Goal: Task Accomplishment & Management: Manage account settings

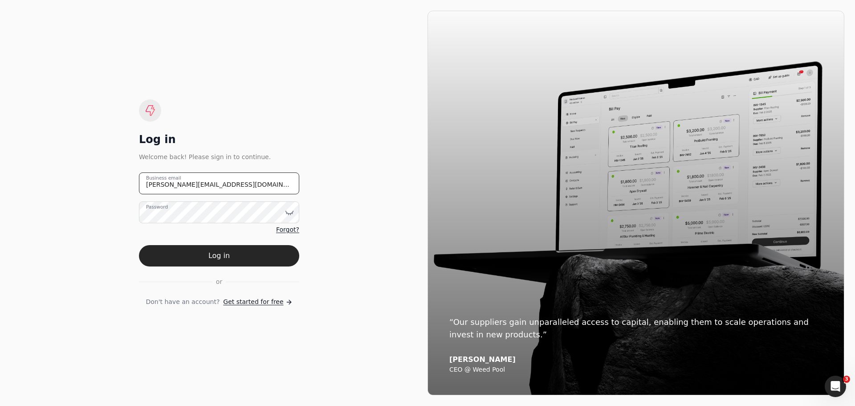
drag, startPoint x: 221, startPoint y: 184, endPoint x: 77, endPoint y: 187, distance: 144.4
click at [77, 187] on div "Log in Welcome back! Please sign in to continue. [PERSON_NAME][EMAIL_ADDRESS][D…" at bounding box center [219, 203] width 417 height 384
type email "[EMAIL_ADDRESS][DOMAIN_NAME]"
click at [290, 213] on icon at bounding box center [290, 212] width 8 height 3
click at [172, 256] on button "Log in" at bounding box center [219, 255] width 160 height 21
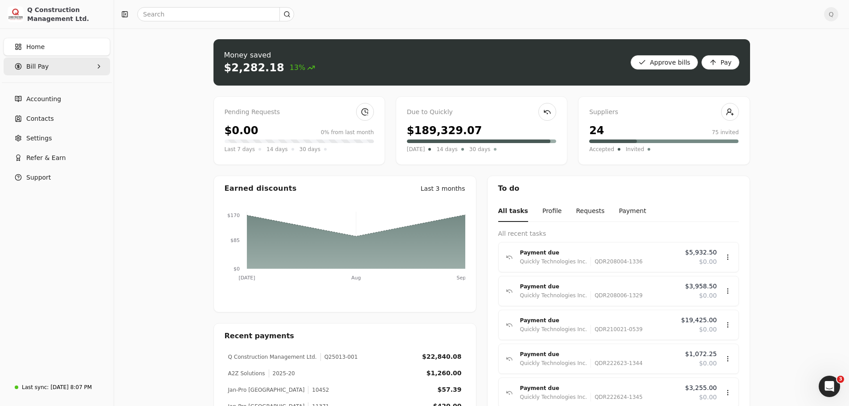
click at [40, 68] on span "Bill Pay" at bounding box center [37, 66] width 22 height 9
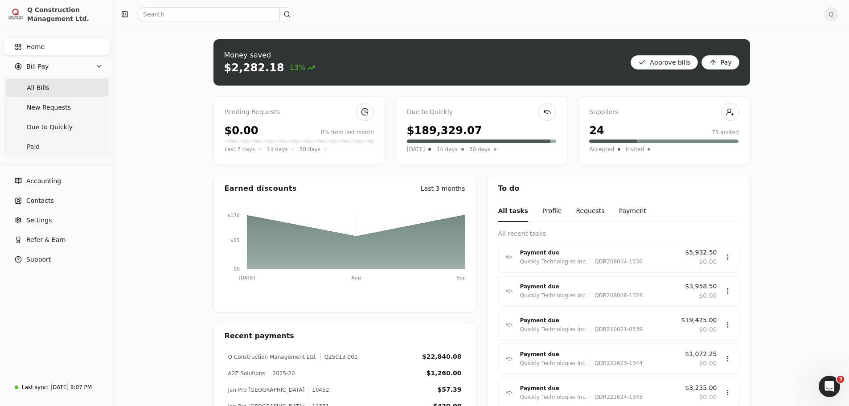
click at [34, 88] on span "All Bills" at bounding box center [38, 87] width 22 height 9
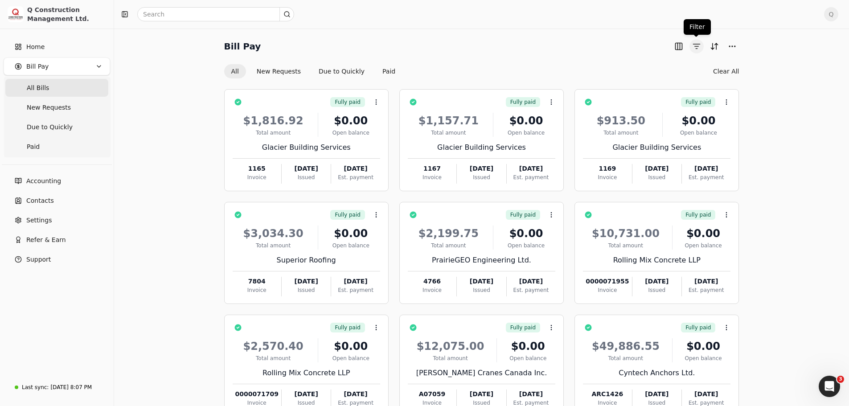
click at [696, 47] on button "button" at bounding box center [696, 46] width 14 height 14
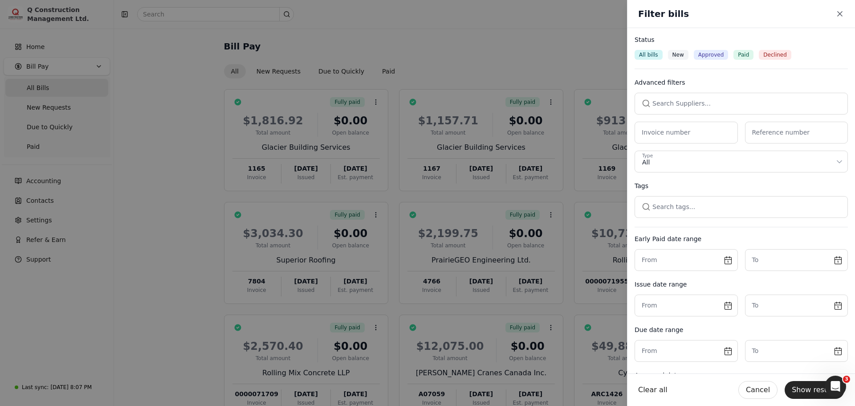
click at [704, 105] on button "button" at bounding box center [741, 103] width 213 height 21
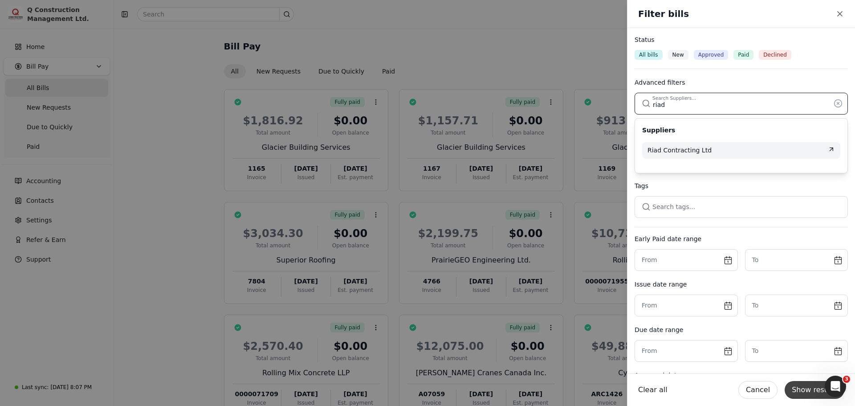
type input "riad"
click at [807, 383] on button "Show results" at bounding box center [815, 390] width 60 height 18
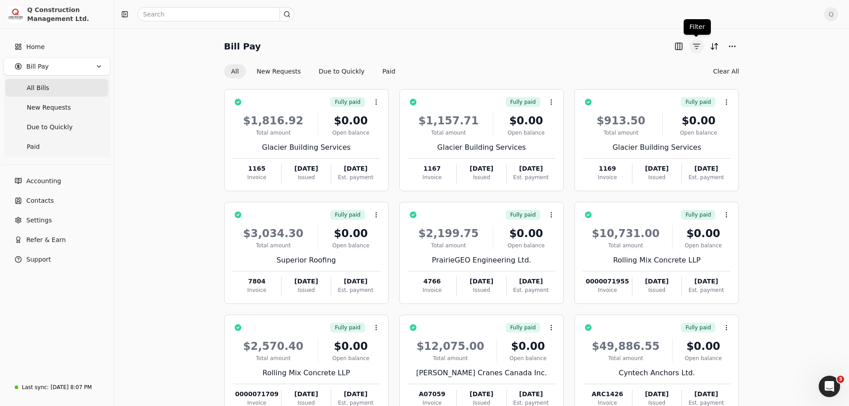
click at [696, 45] on button "button" at bounding box center [696, 46] width 14 height 14
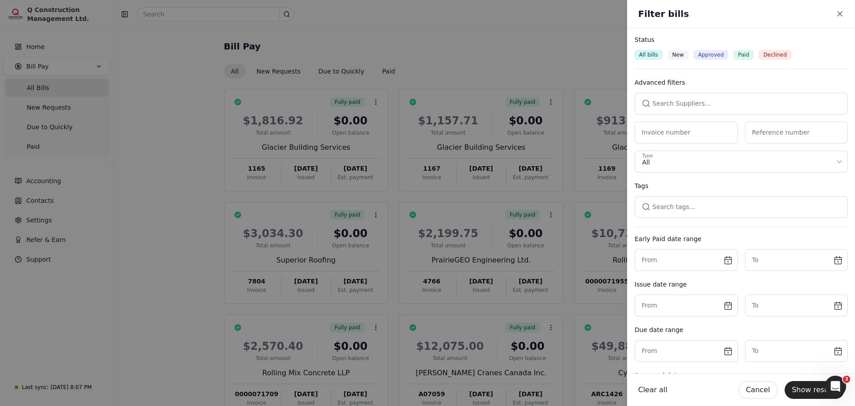
click at [669, 101] on button "button" at bounding box center [741, 103] width 213 height 21
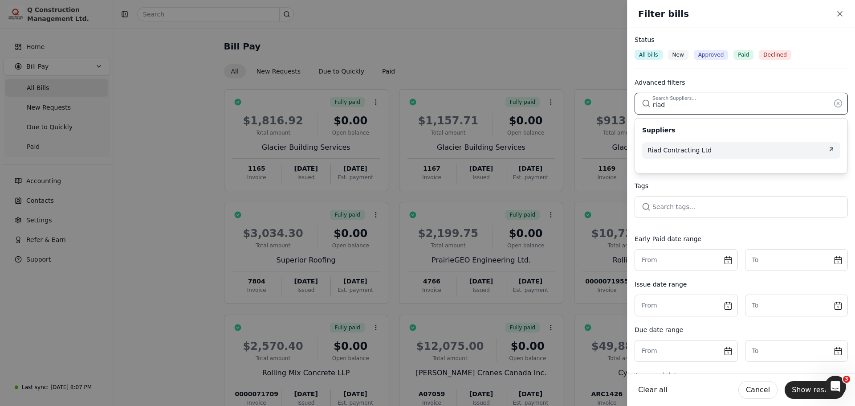
type input "riad"
click at [689, 154] on span "Riad Contracting Ltd" at bounding box center [680, 150] width 64 height 9
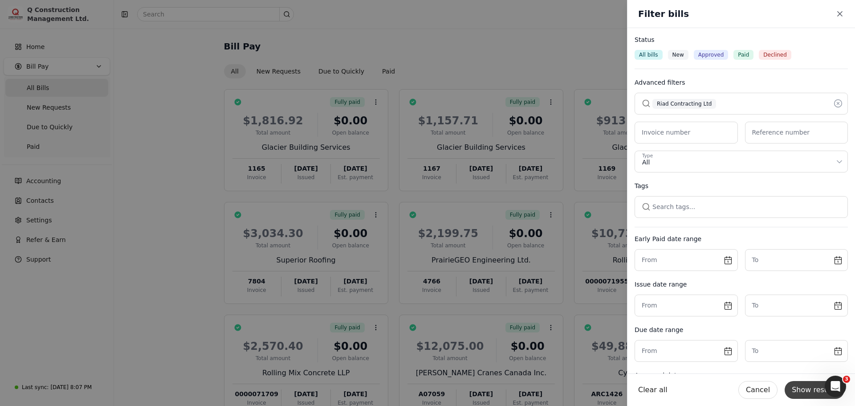
click at [813, 389] on button "Show results" at bounding box center [815, 390] width 60 height 18
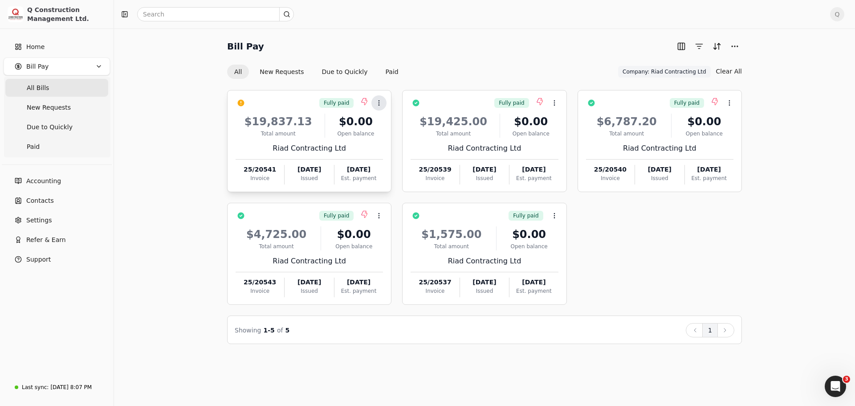
click at [380, 103] on icon at bounding box center [379, 102] width 7 height 7
click at [409, 163] on span "Push payment" at bounding box center [407, 161] width 45 height 9
click at [380, 104] on icon at bounding box center [379, 102] width 7 height 7
click at [552, 104] on icon at bounding box center [554, 102] width 7 height 7
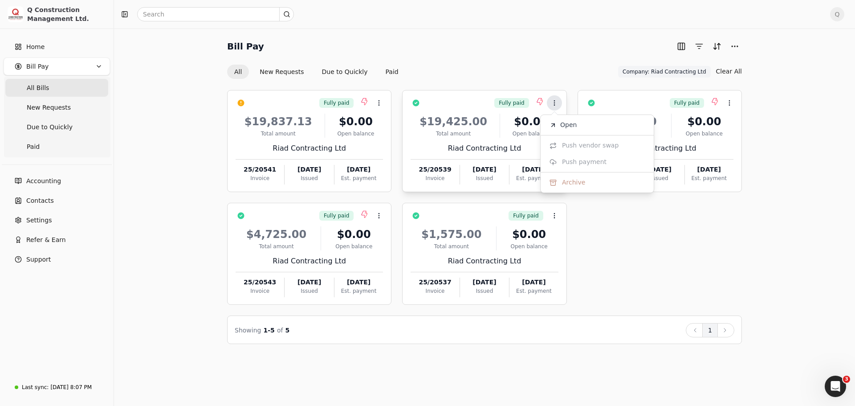
click at [552, 104] on icon at bounding box center [554, 102] width 7 height 7
click at [733, 71] on button "Clear All" at bounding box center [729, 71] width 26 height 14
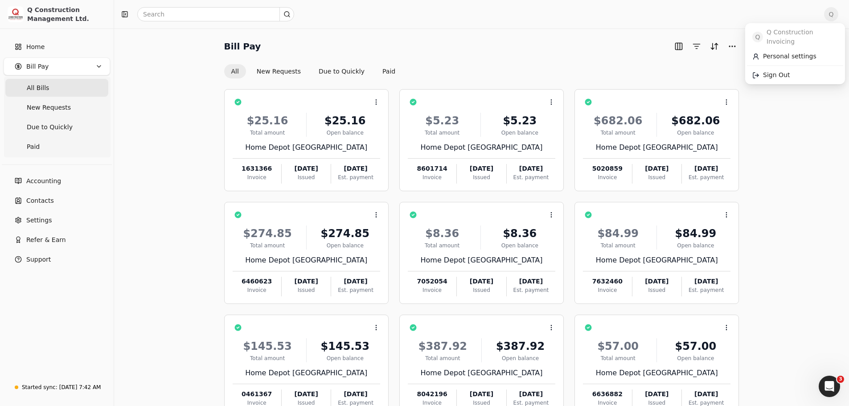
click at [837, 15] on span "Q" at bounding box center [831, 14] width 14 height 14
click at [779, 70] on span "Sign Out" at bounding box center [776, 74] width 27 height 9
